Goal: Task Accomplishment & Management: Use online tool/utility

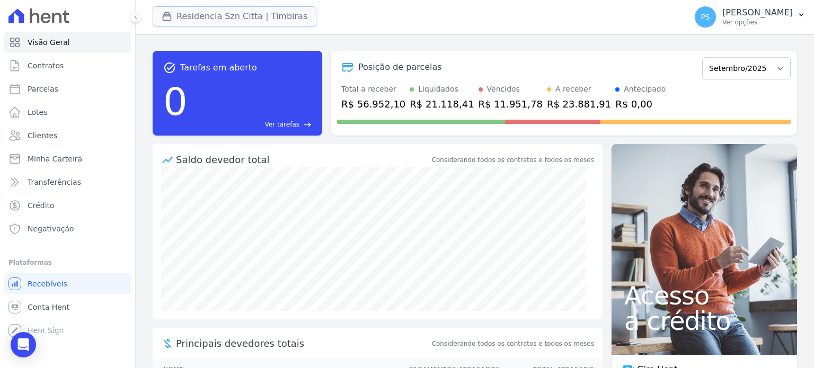
click at [184, 15] on button "Residencia Szn Citta | Timbiras" at bounding box center [235, 16] width 164 height 20
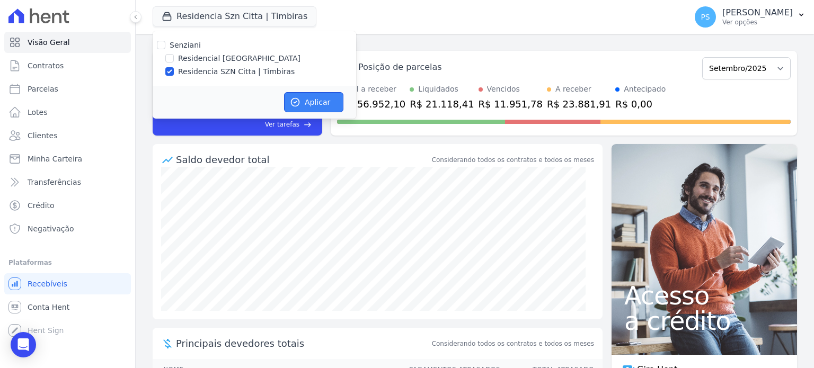
click at [314, 99] on button "Aplicar" at bounding box center [313, 102] width 59 height 20
click at [39, 90] on span "Parcelas" at bounding box center [43, 89] width 31 height 11
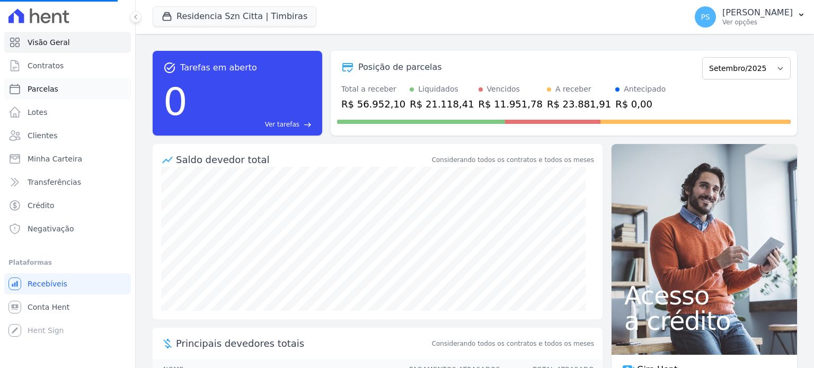
select select
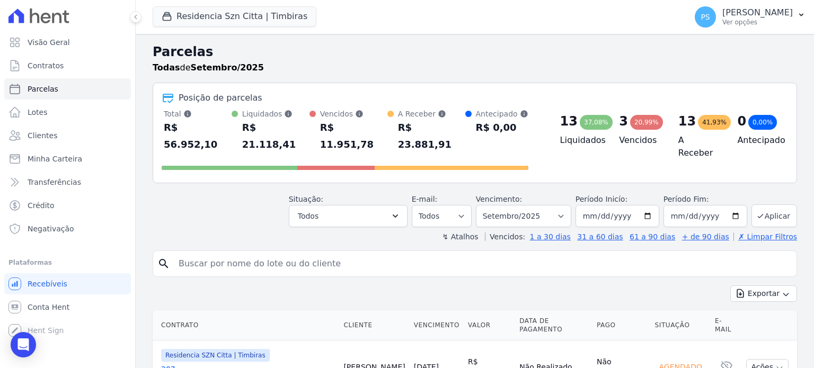
click at [284, 253] on input "search" at bounding box center [482, 263] width 620 height 21
type input "[PERSON_NAME]"
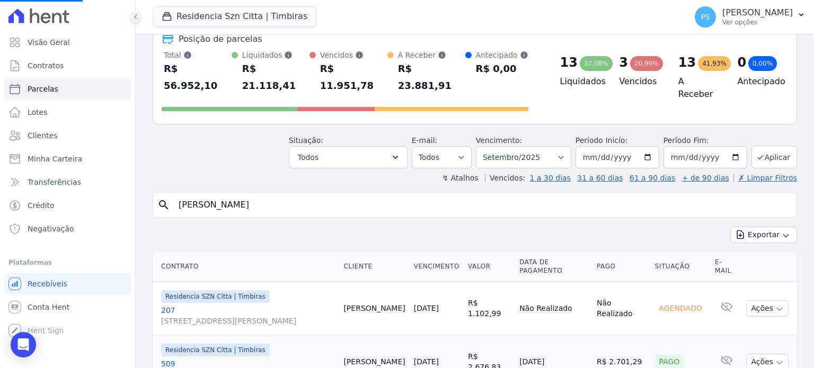
select select
